Goal: Ask a question: Seek information or help from site administrators or community

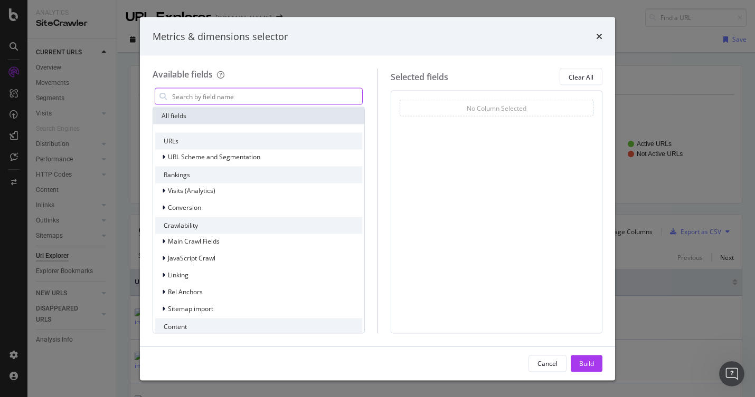
scroll to position [110, 0]
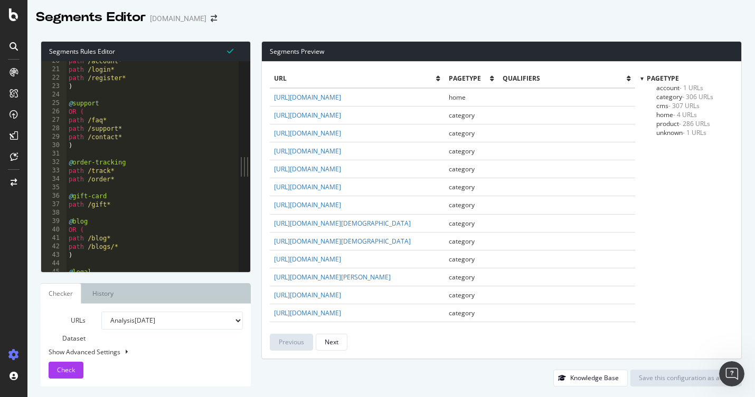
scroll to position [146, 0]
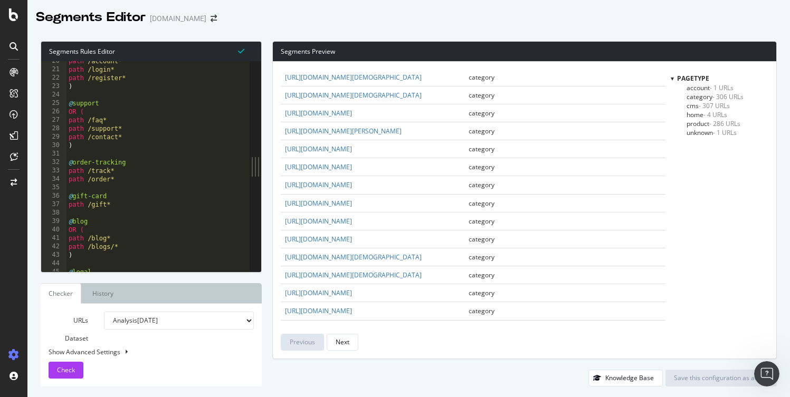
click at [14, 45] on icon at bounding box center [14, 46] width 8 height 8
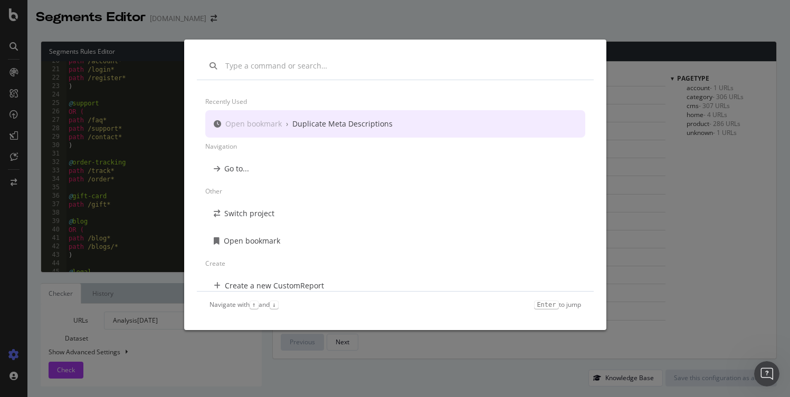
click at [16, 159] on div "Recently used Open bookmark › Duplicate Meta Descriptions Navigation Go to... O…" at bounding box center [395, 198] width 790 height 397
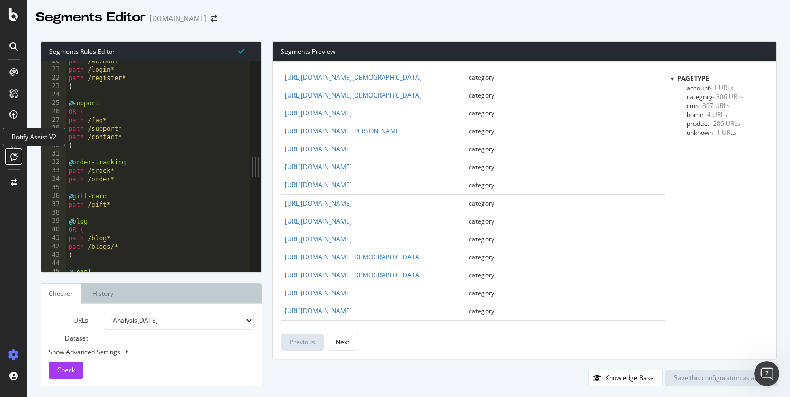
click at [15, 155] on icon at bounding box center [14, 157] width 8 height 8
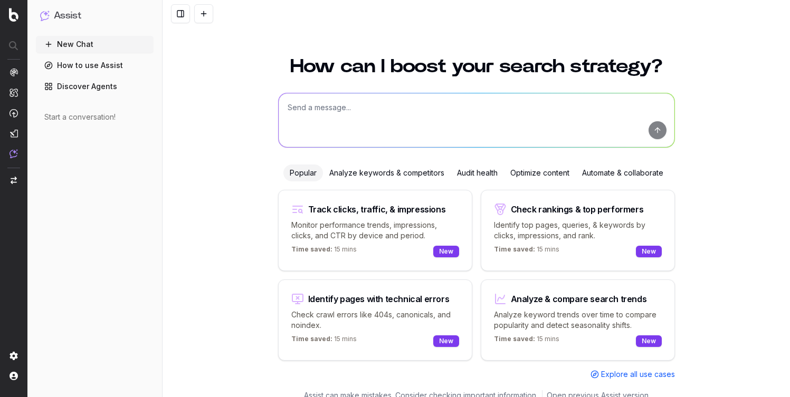
scroll to position [12, 0]
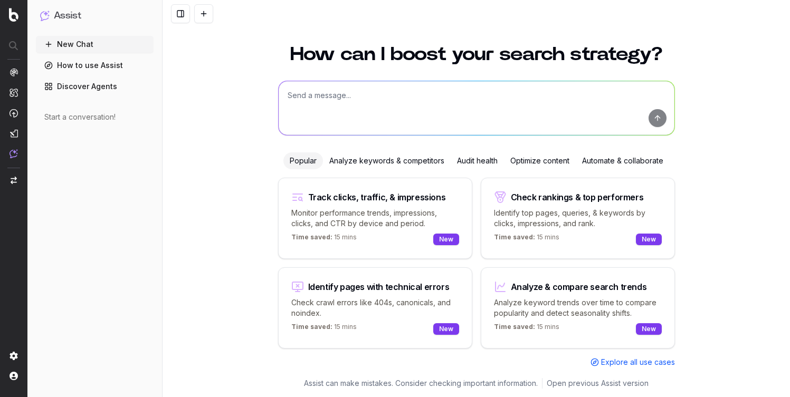
click at [353, 104] on textarea at bounding box center [477, 108] width 396 height 54
type textarea "Help me analyze keywords for search based on competitor website"
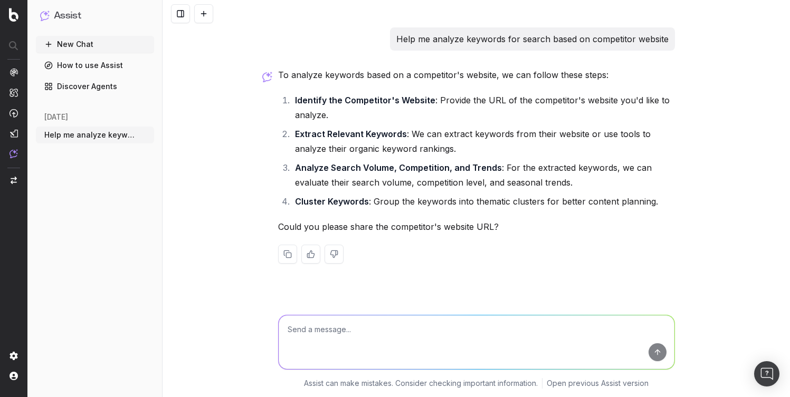
click at [362, 335] on textarea at bounding box center [477, 343] width 396 height 54
paste textarea "[URL][DOMAIN_NAME]"
type textarea "[URL][DOMAIN_NAME]"
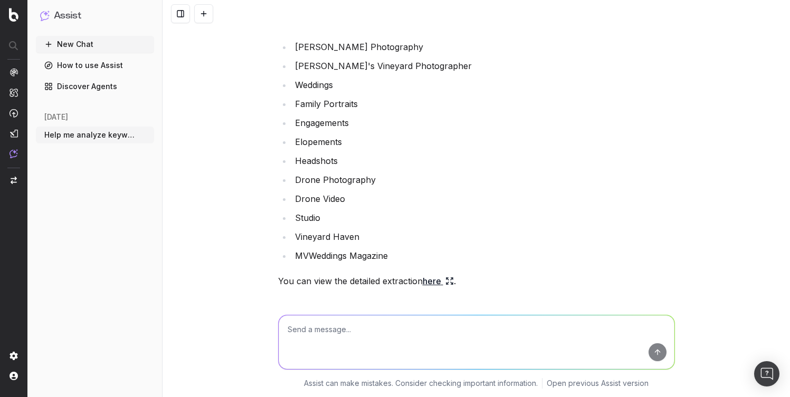
scroll to position [442, 0]
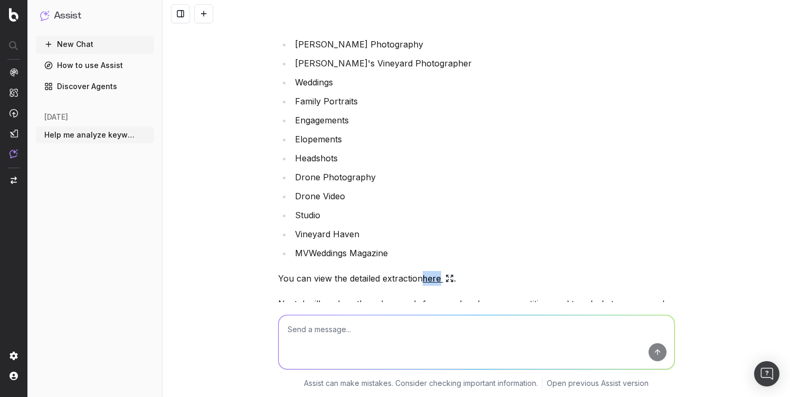
click at [429, 277] on link "here" at bounding box center [438, 278] width 31 height 15
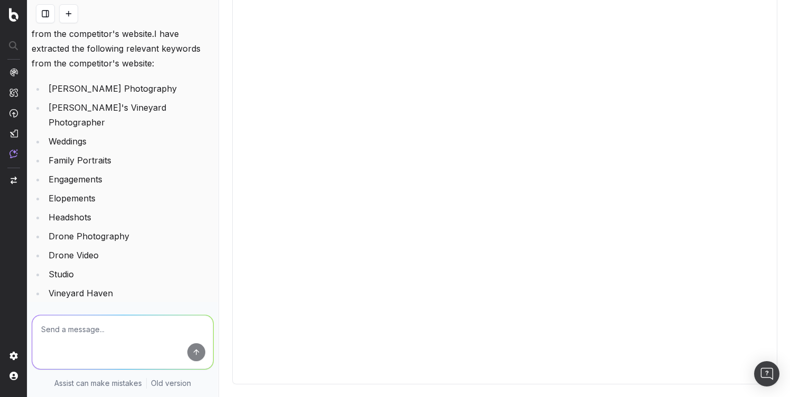
scroll to position [0, 0]
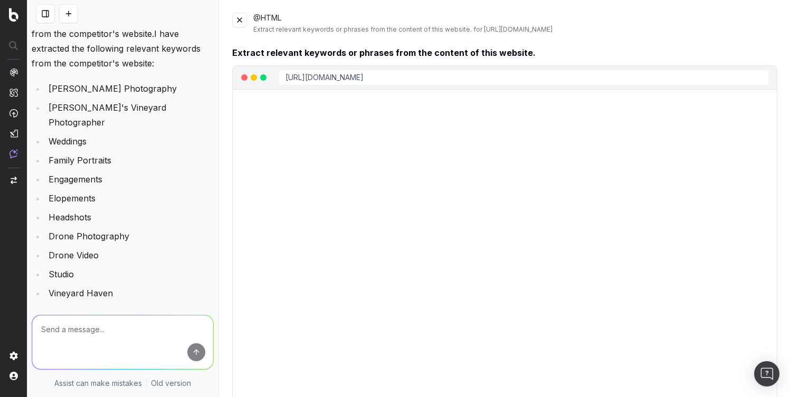
click at [230, 17] on div "@HTML Extract relevant keywords or phrases from the content of this website. fo…" at bounding box center [505, 198] width 571 height 397
click at [237, 17] on button at bounding box center [239, 20] width 15 height 15
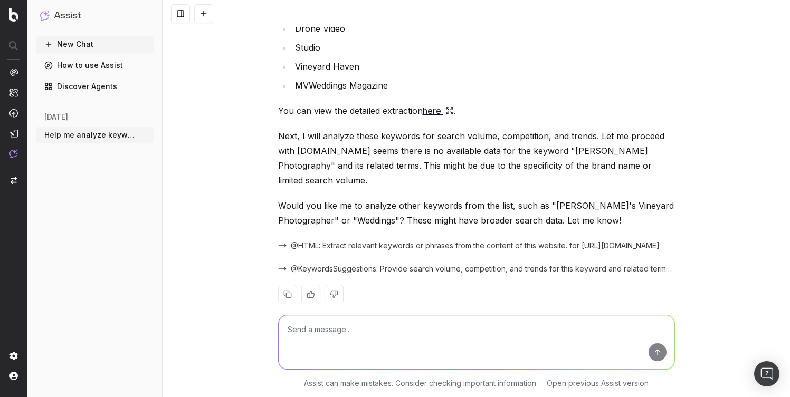
scroll to position [614, 0]
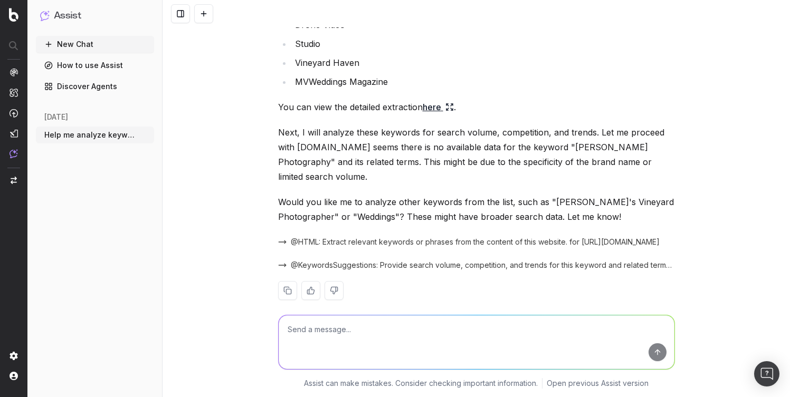
click at [408, 260] on span "@KeywordsSuggestions: Provide search volume, competition, and trends for this k…" at bounding box center [483, 265] width 384 height 11
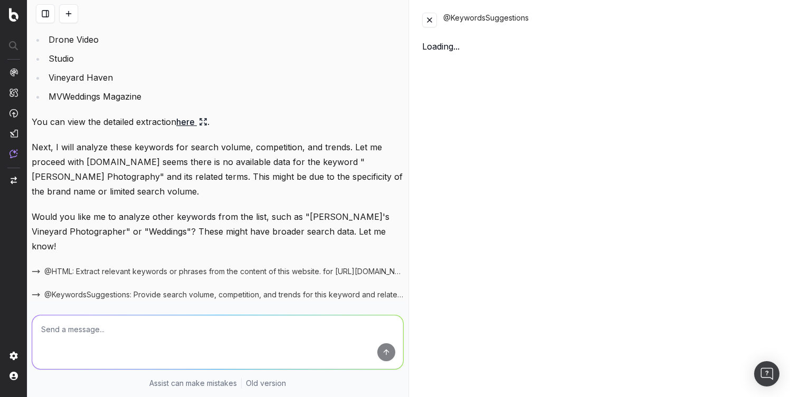
scroll to position [629, 0]
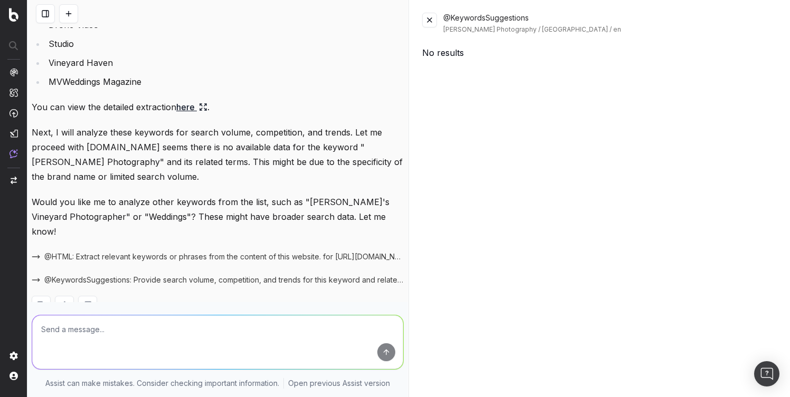
click at [435, 18] on button at bounding box center [429, 20] width 15 height 15
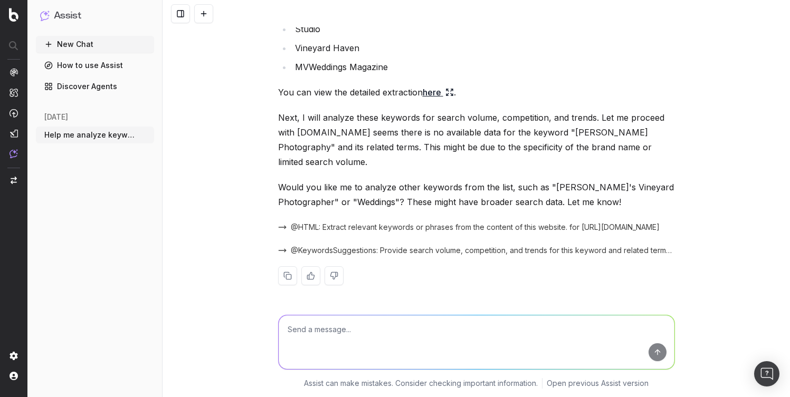
scroll to position [614, 0]
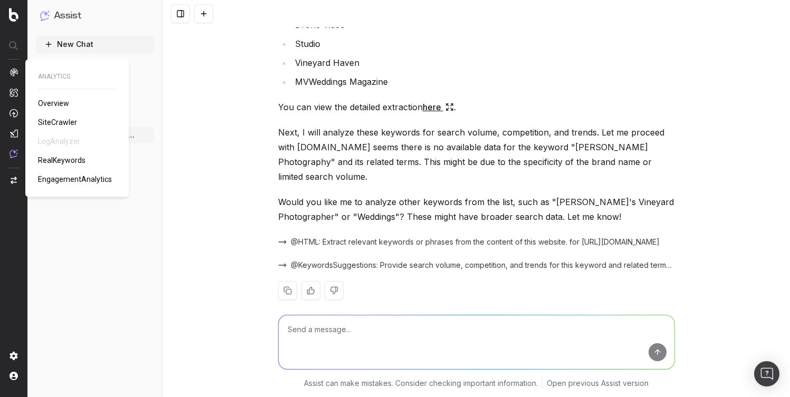
click at [12, 80] on div at bounding box center [14, 113] width 8 height 91
click at [12, 73] on img at bounding box center [14, 72] width 8 height 8
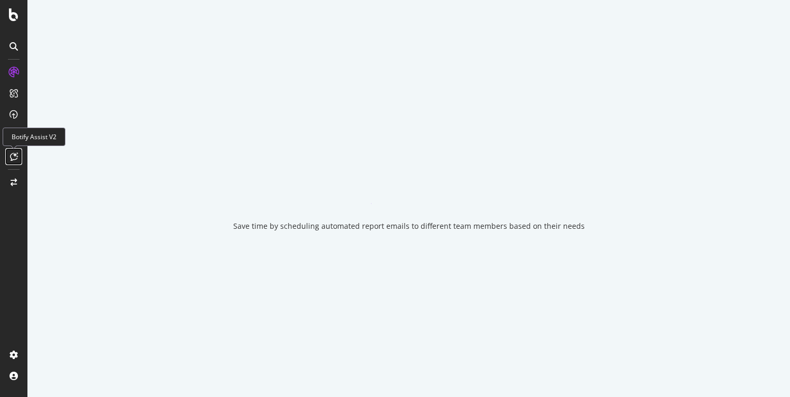
click at [14, 156] on icon at bounding box center [14, 157] width 8 height 8
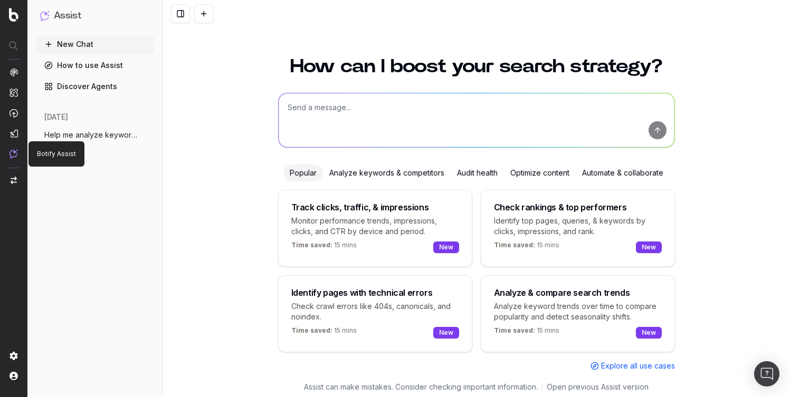
scroll to position [12, 0]
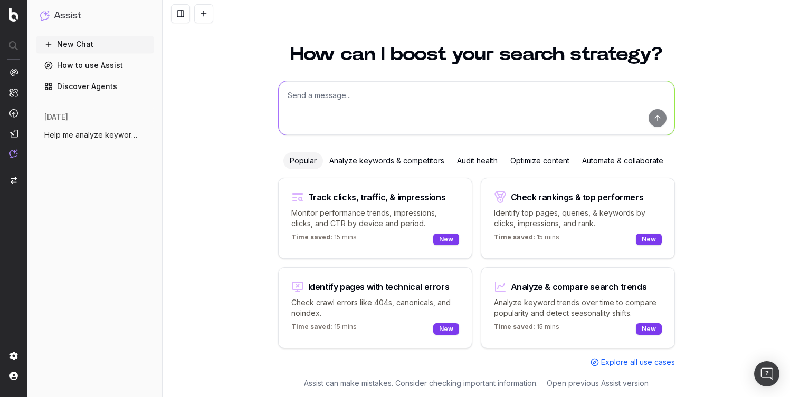
click at [82, 136] on span "Help me analyze keywords for search base" at bounding box center [90, 135] width 93 height 11
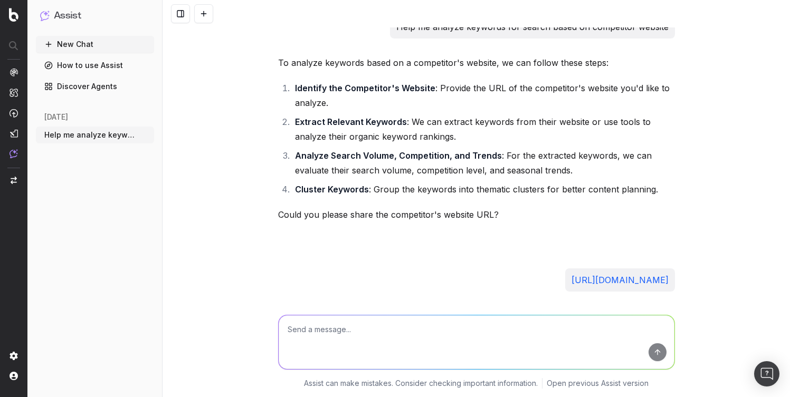
scroll to position [181, 0]
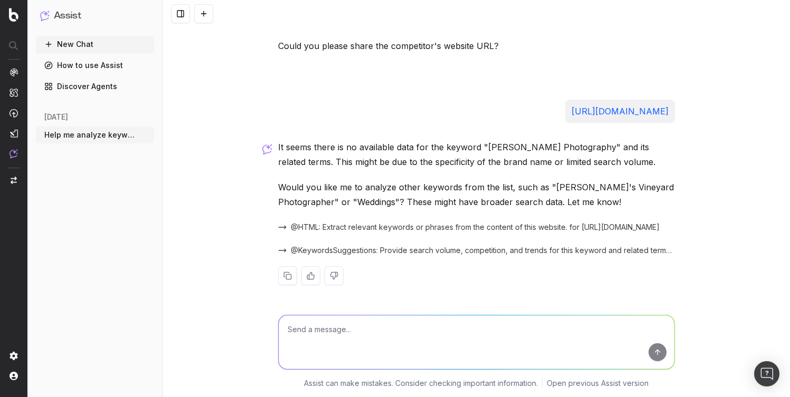
click at [361, 224] on span "@HTML: Extract relevant keywords or phrases from the content of this website. f…" at bounding box center [475, 227] width 369 height 11
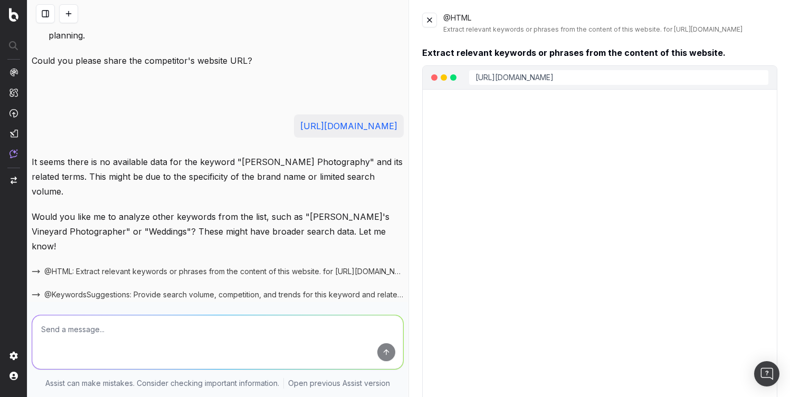
click at [423, 14] on button at bounding box center [429, 20] width 15 height 15
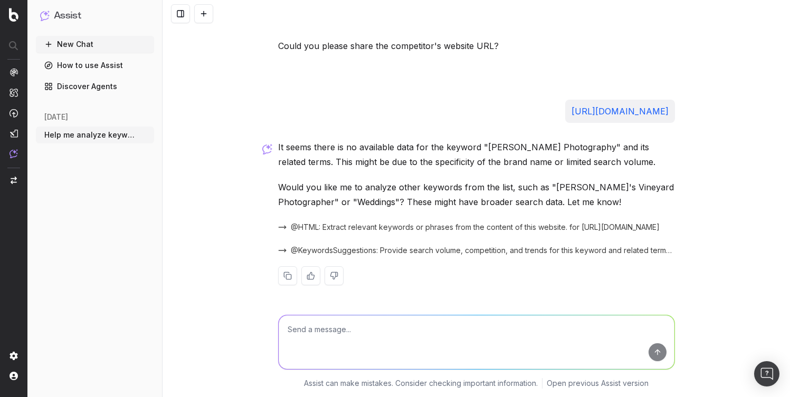
click at [316, 338] on textarea at bounding box center [477, 343] width 396 height 54
paste textarea "[URL][DOMAIN_NAME]"
type textarea "Also for [URL][DOMAIN_NAME]"
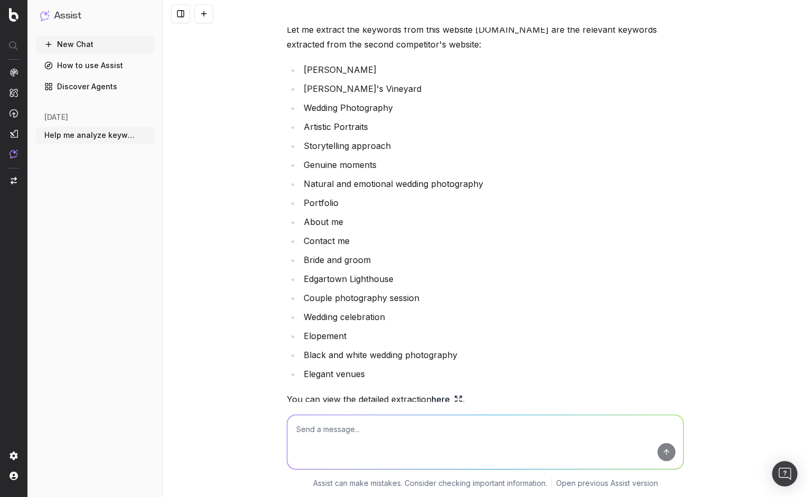
scroll to position [537, 0]
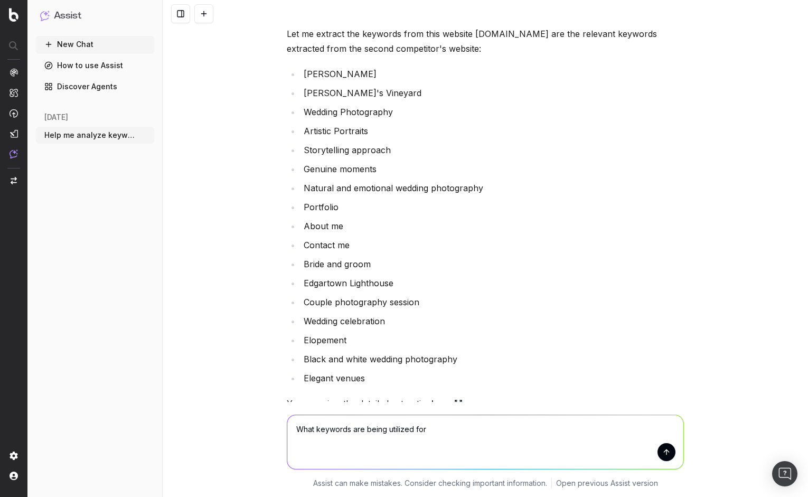
paste textarea "[URL][DOMAIN_NAME]"
type textarea "What keywords are being utilized for [URL][DOMAIN_NAME]"
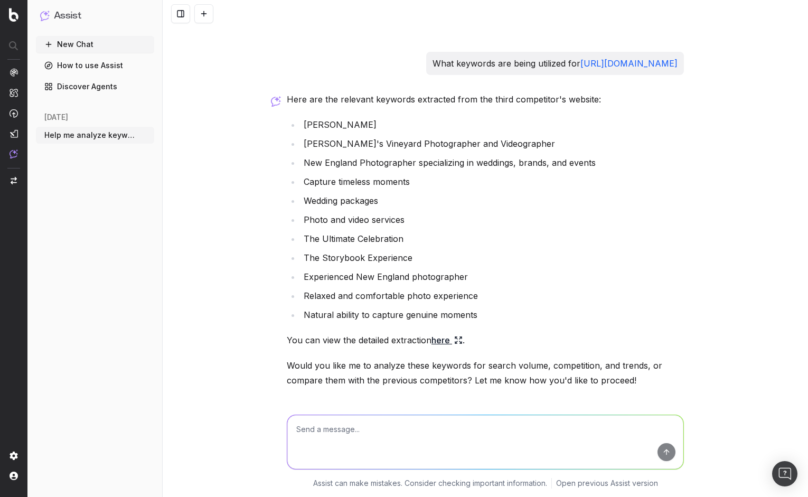
scroll to position [1010, 0]
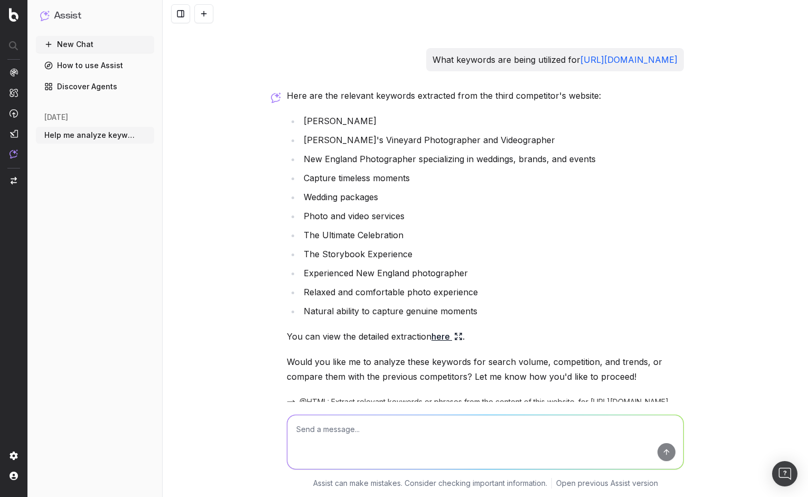
click at [438, 337] on link "here" at bounding box center [446, 336] width 31 height 15
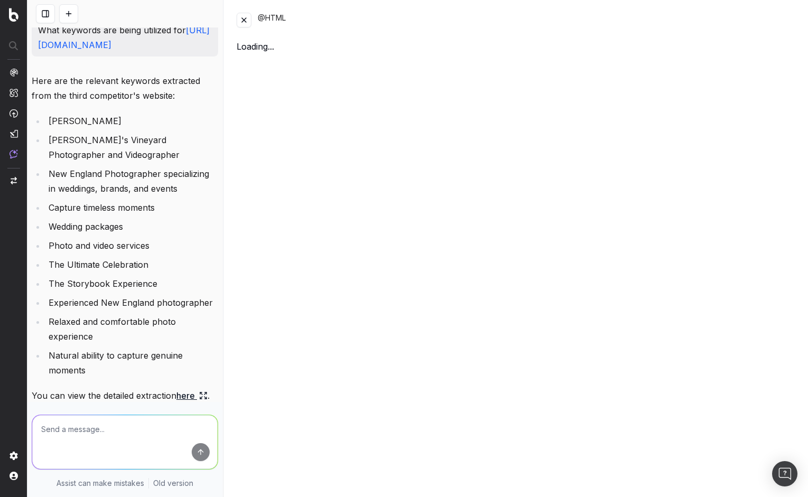
scroll to position [1320, 0]
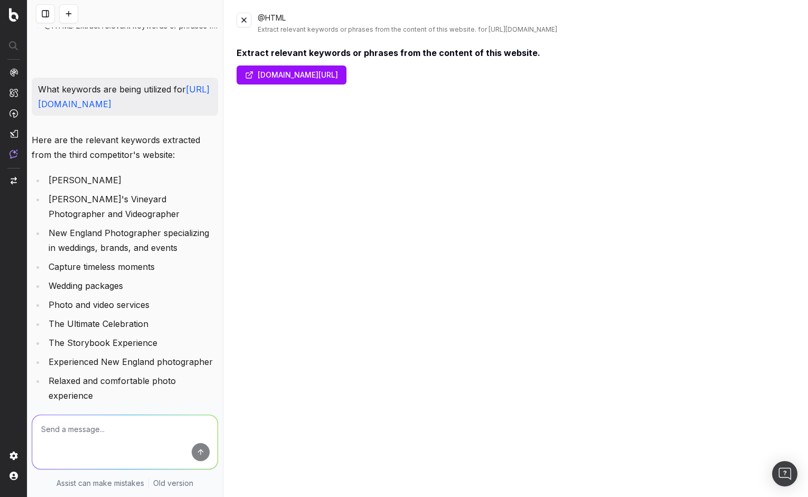
click at [236, 18] on button at bounding box center [243, 20] width 15 height 15
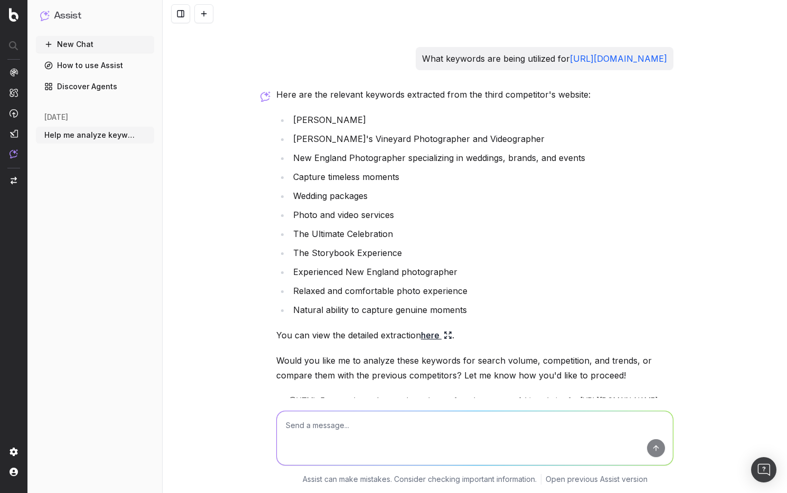
scroll to position [1065, 0]
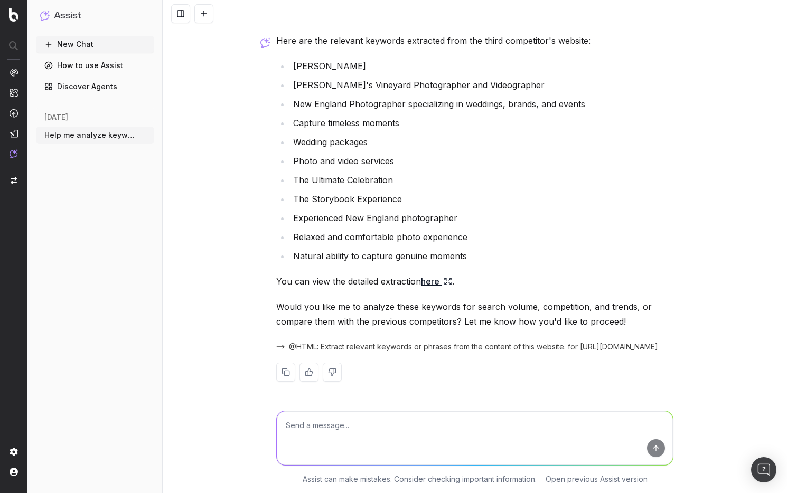
click at [410, 397] on textarea at bounding box center [475, 438] width 396 height 54
click at [482, 397] on textarea "Can you provide insight into how the third website couldd optimize" at bounding box center [475, 438] width 396 height 54
click at [542, 397] on textarea "Can you provide insight into how the third website could optimize" at bounding box center [475, 438] width 396 height 54
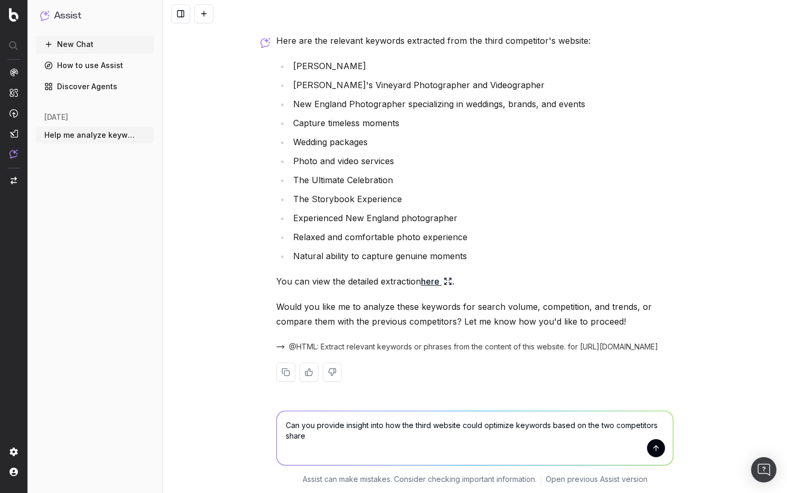
type textarea "Can you provide insight into how the third website could optimize keywords base…"
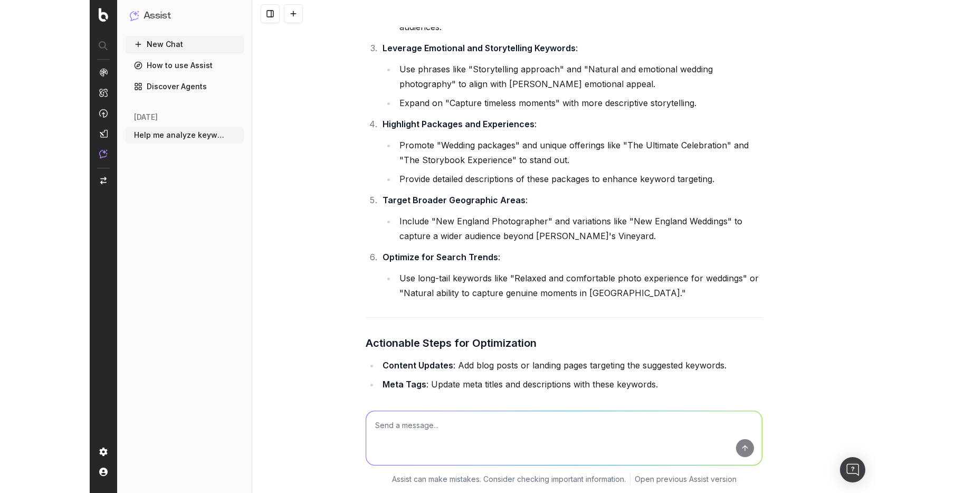
scroll to position [3360, 0]
